Goal: Transaction & Acquisition: Purchase product/service

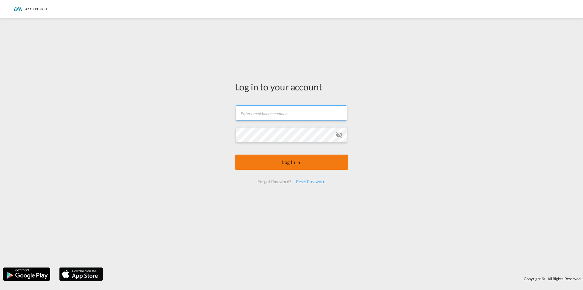
type input "[PERSON_NAME][EMAIL_ADDRESS][DOMAIN_NAME]"
click at [288, 162] on button "Log In" at bounding box center [291, 161] width 113 height 15
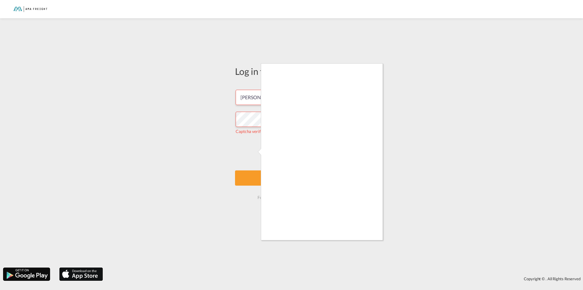
click at [253, 152] on div at bounding box center [291, 145] width 583 height 290
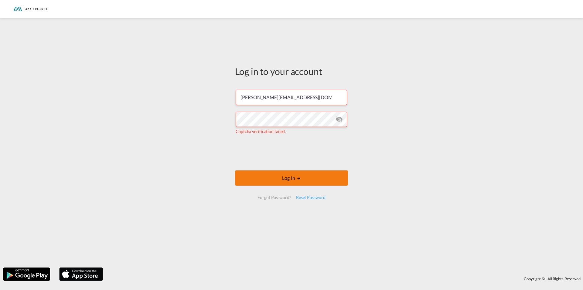
click at [292, 177] on button "Log In" at bounding box center [291, 177] width 113 height 15
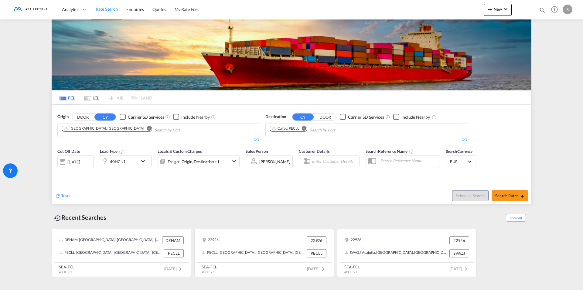
click at [303, 127] on md-icon "Remove" at bounding box center [304, 128] width 5 height 5
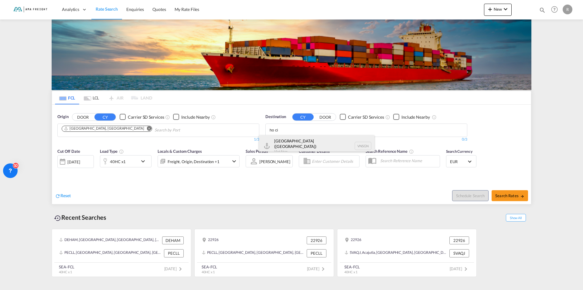
type input "ho ci"
click at [290, 141] on div "[GEOGRAPHIC_DATA] ([GEOGRAPHIC_DATA]) [GEOGRAPHIC_DATA] VNSGN" at bounding box center [316, 146] width 115 height 22
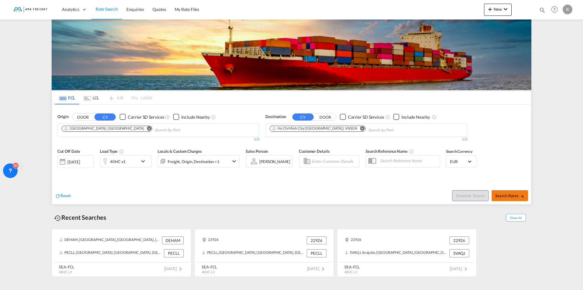
click at [513, 193] on span "Search Rates" at bounding box center [509, 195] width 29 height 5
type input "DEHAM to VNSGN / [DATE]"
